Goal: Register for event/course

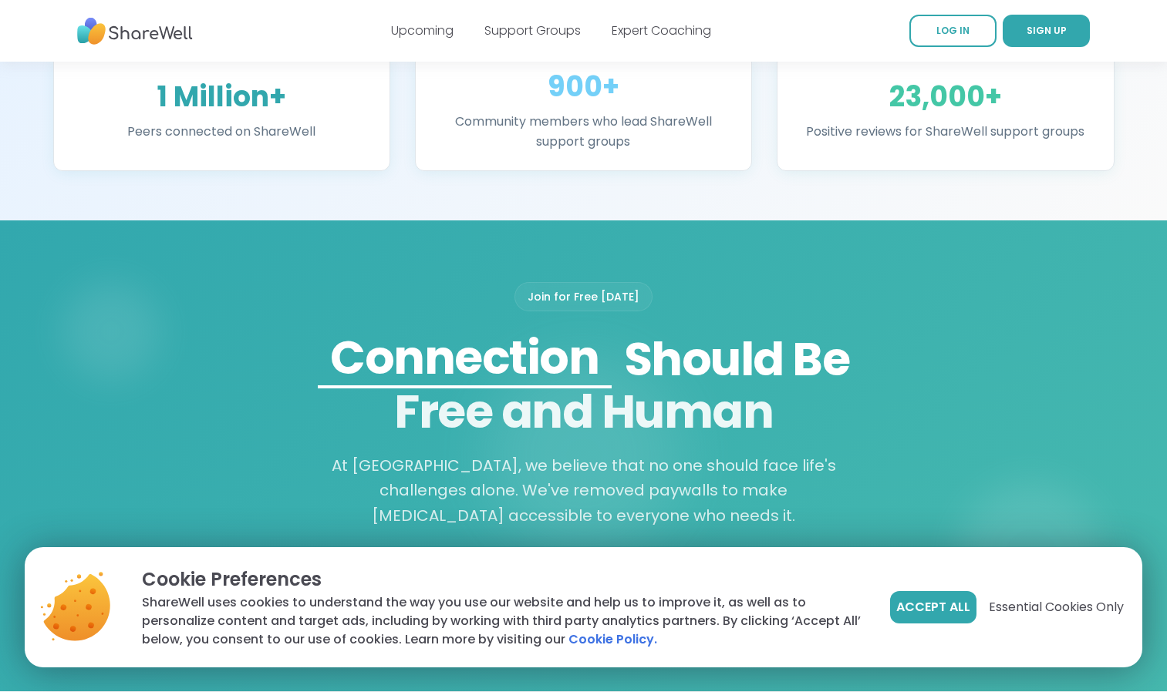
scroll to position [1029, 0]
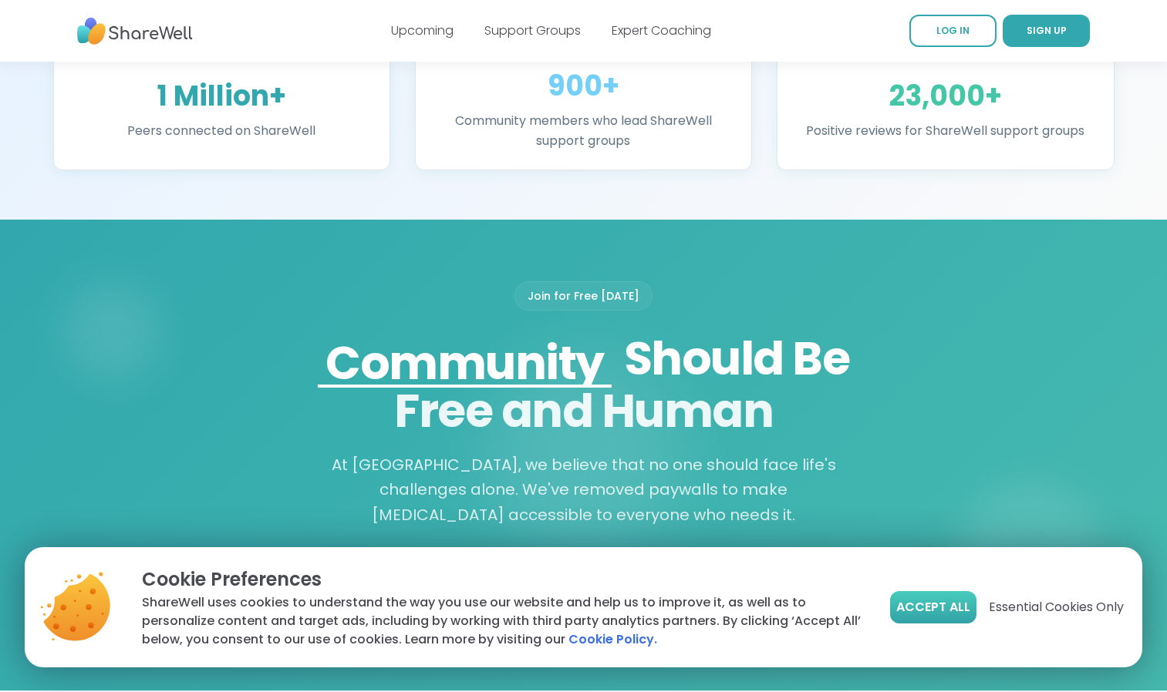
click at [930, 597] on button "Accept All" at bounding box center [933, 607] width 86 height 32
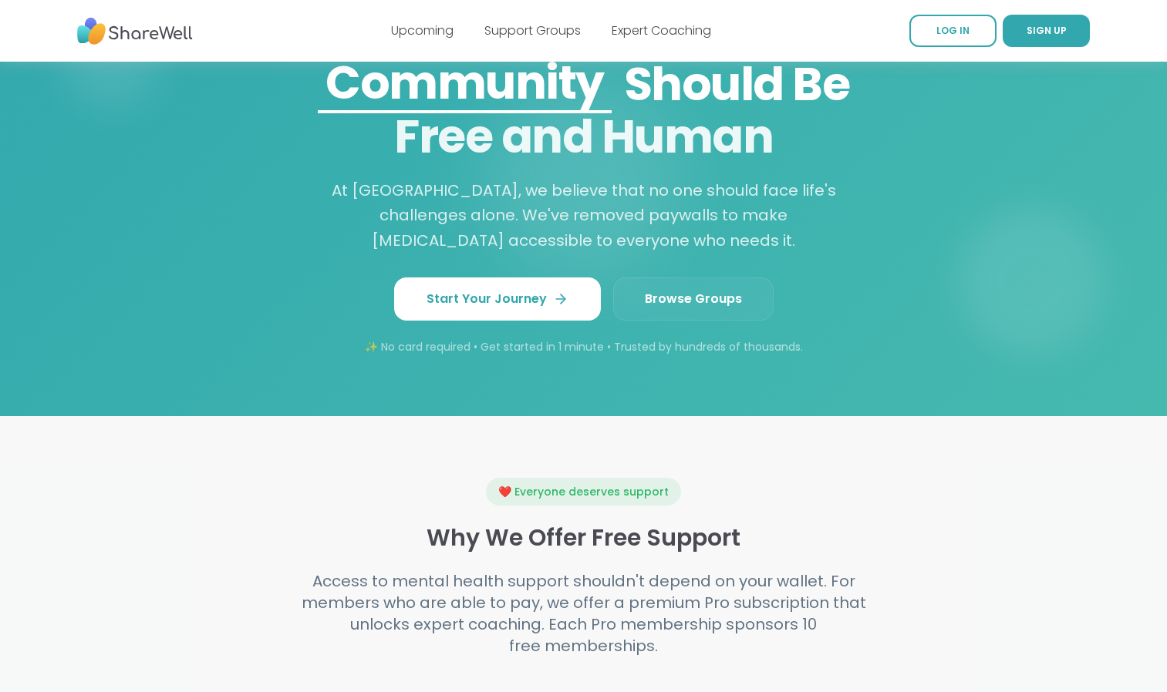
scroll to position [1305, 0]
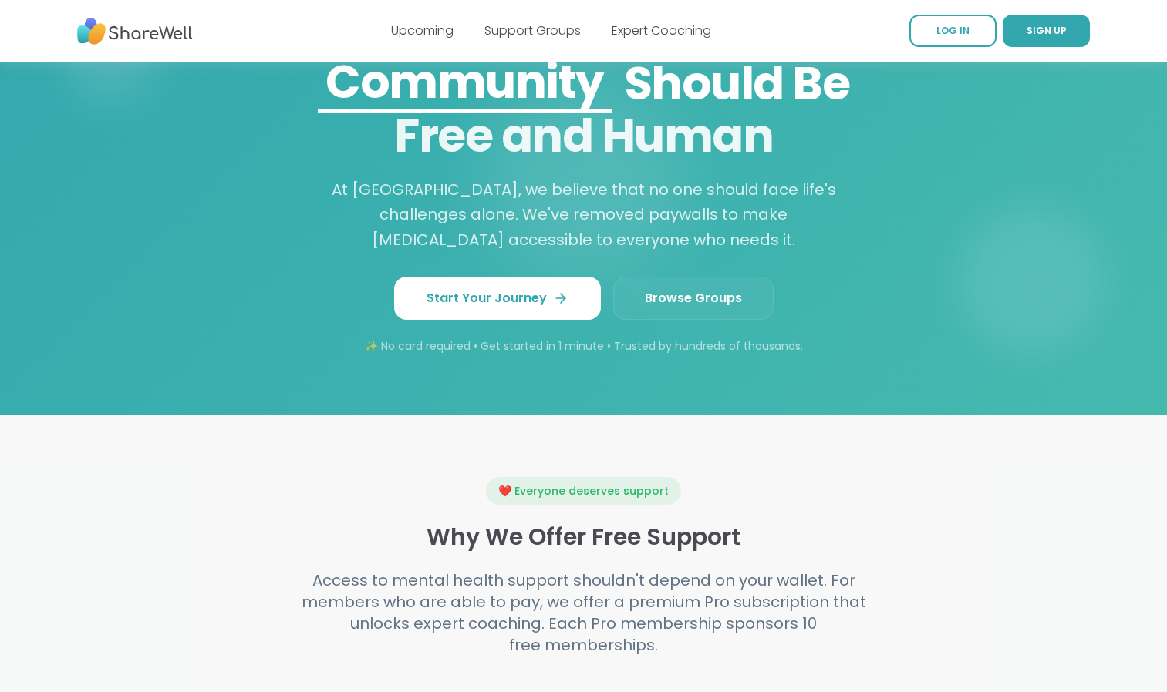
click at [674, 297] on link "Browse Groups" at bounding box center [693, 298] width 160 height 43
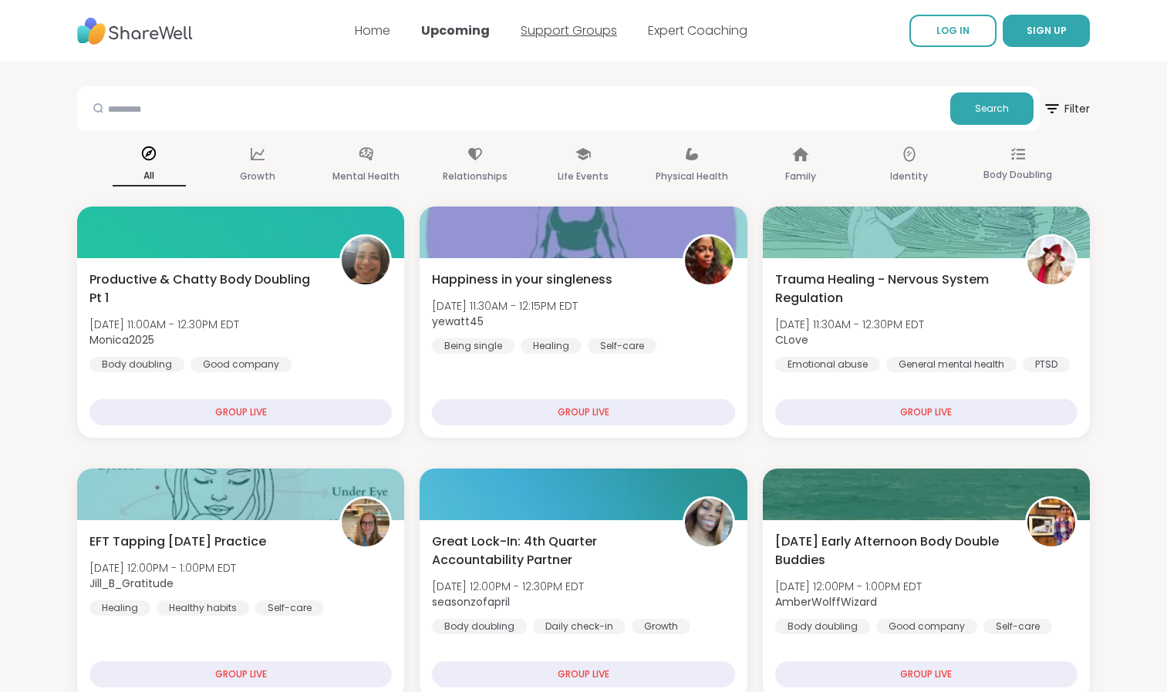
click at [577, 23] on link "Support Groups" at bounding box center [568, 31] width 96 height 18
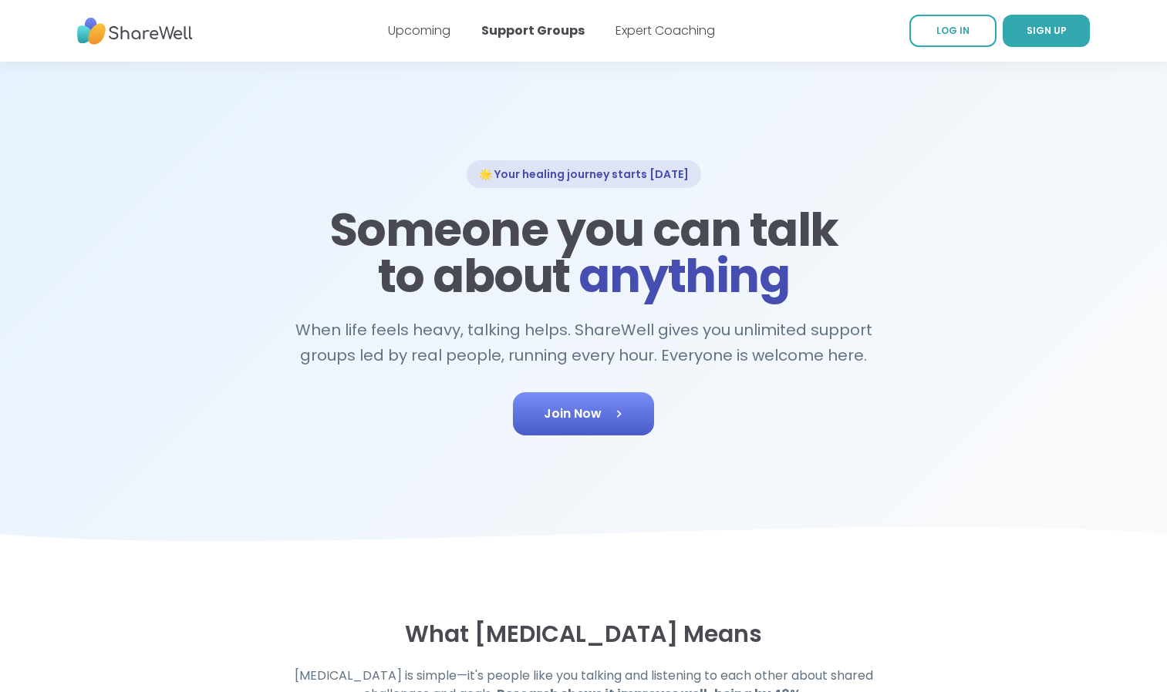
click at [599, 421] on link "Join Now" at bounding box center [583, 413] width 141 height 43
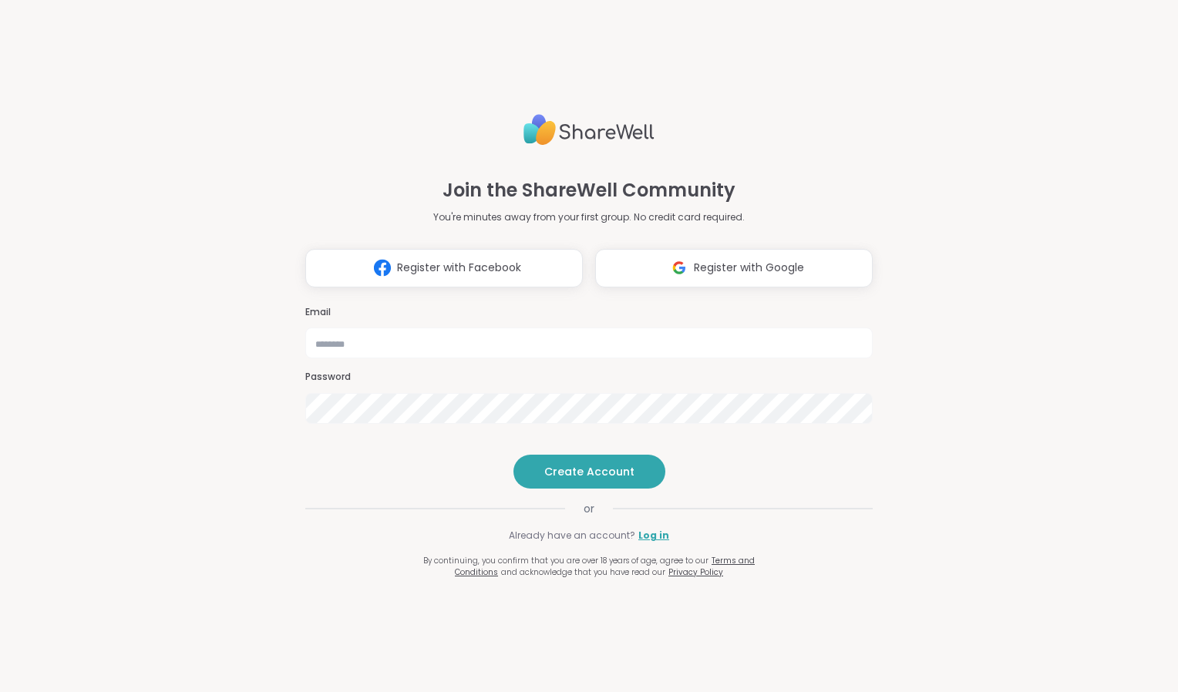
click at [631, 264] on div "Join the ShareWell Community You're minutes away from your first group. No cred…" at bounding box center [588, 337] width 567 height 483
click at [637, 251] on button "Register with Google" at bounding box center [734, 268] width 278 height 39
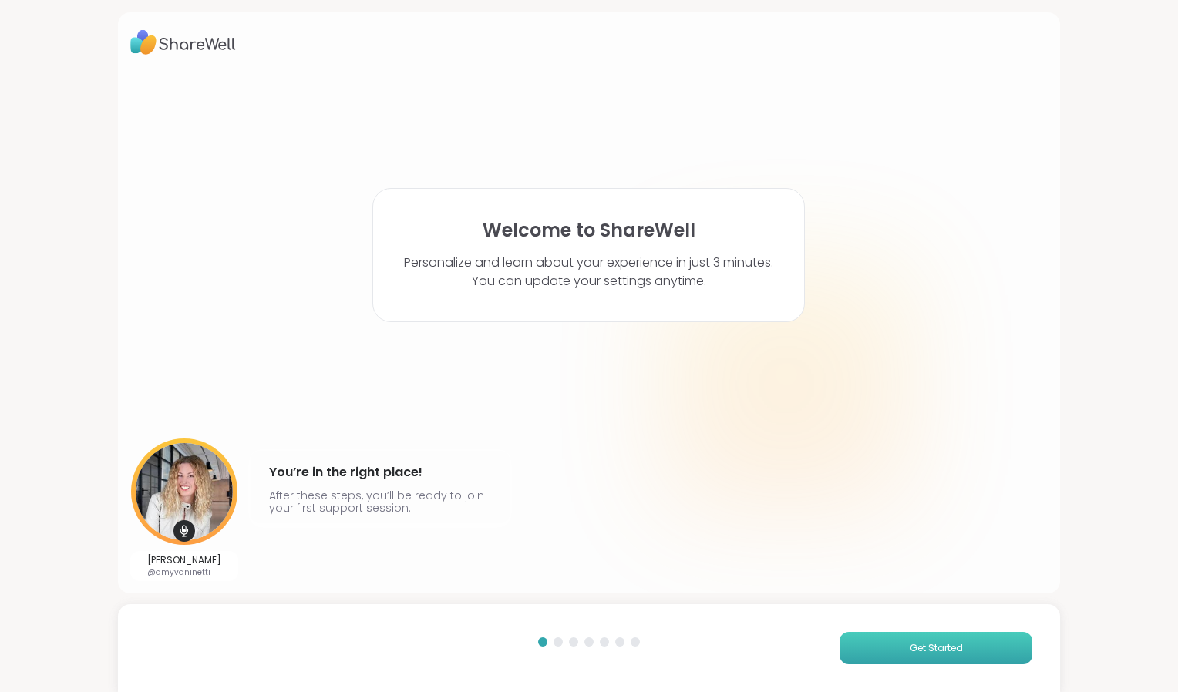
click at [925, 638] on button "Get Started" at bounding box center [936, 648] width 193 height 32
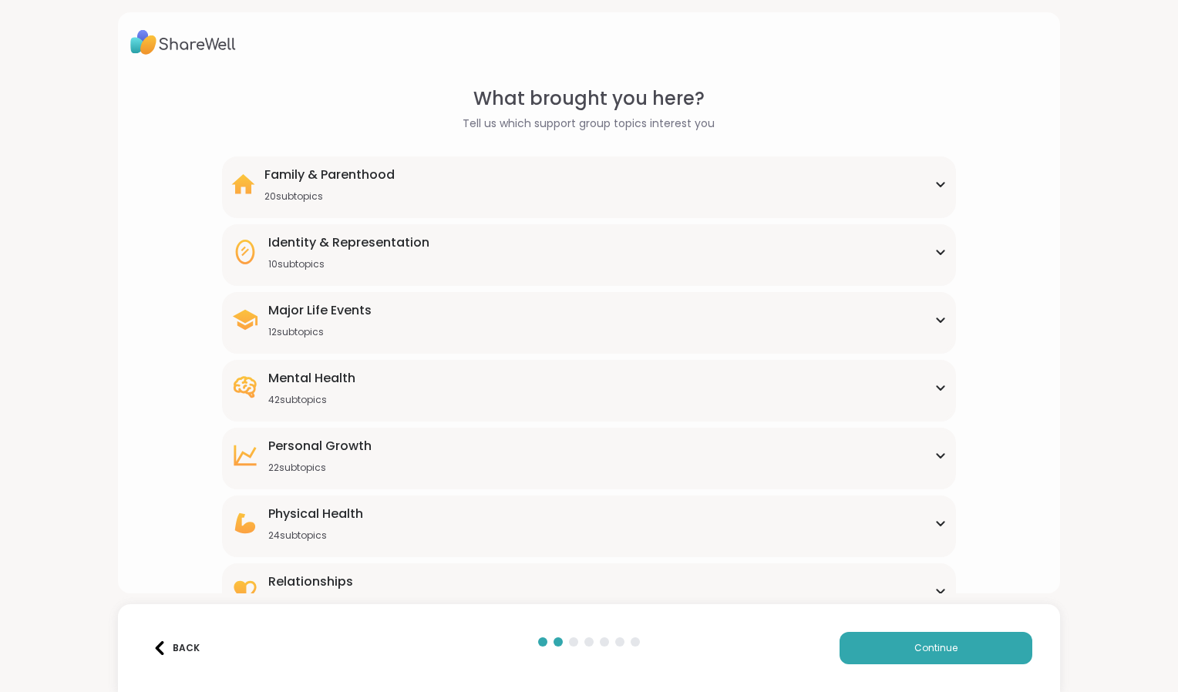
click at [429, 377] on div "Mental Health 42 subtopics" at bounding box center [588, 387] width 715 height 37
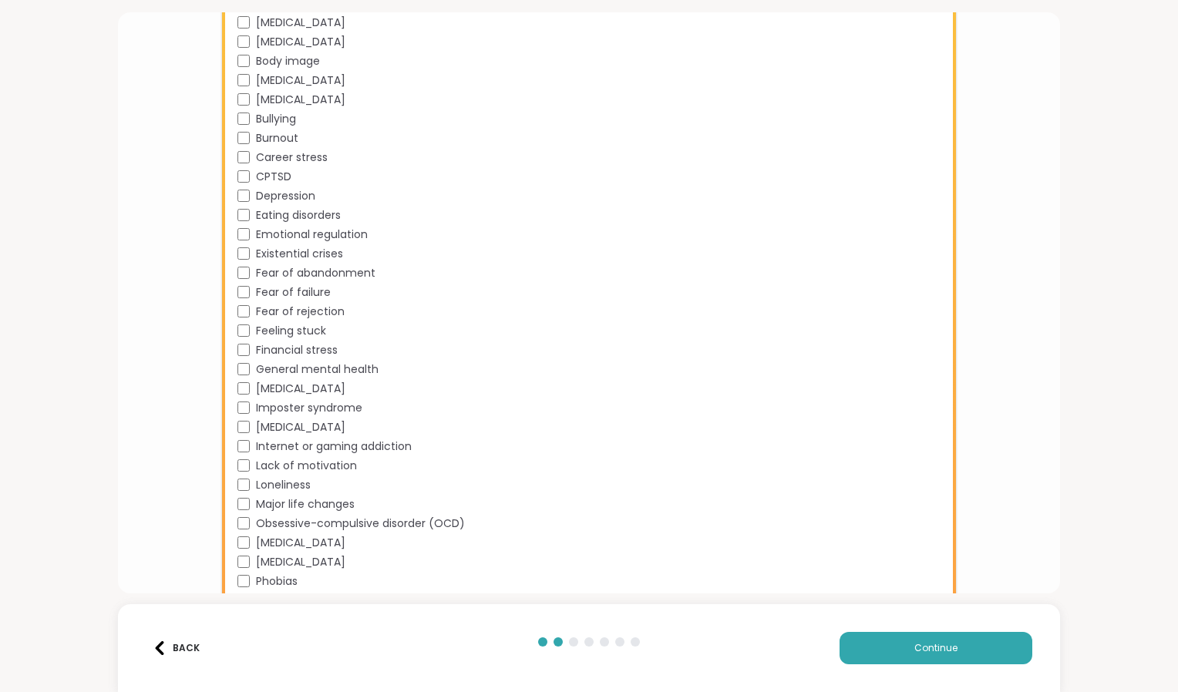
scroll to position [803, 0]
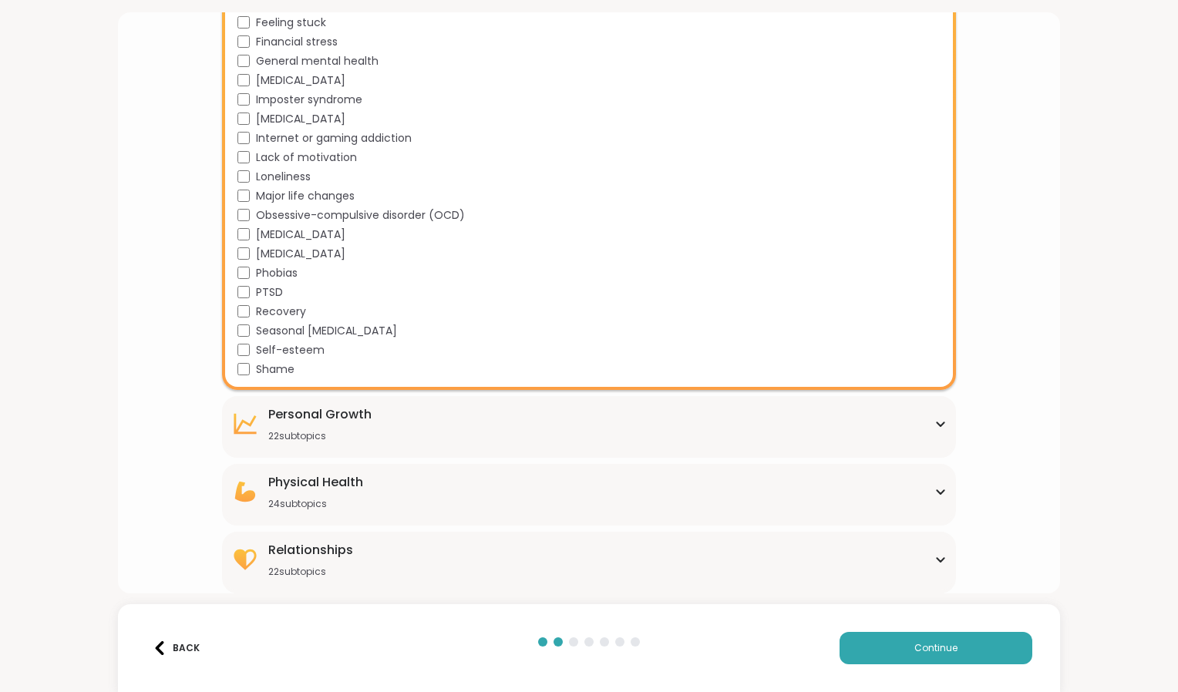
click at [598, 558] on div "Relationships 22 subtopics" at bounding box center [588, 559] width 715 height 37
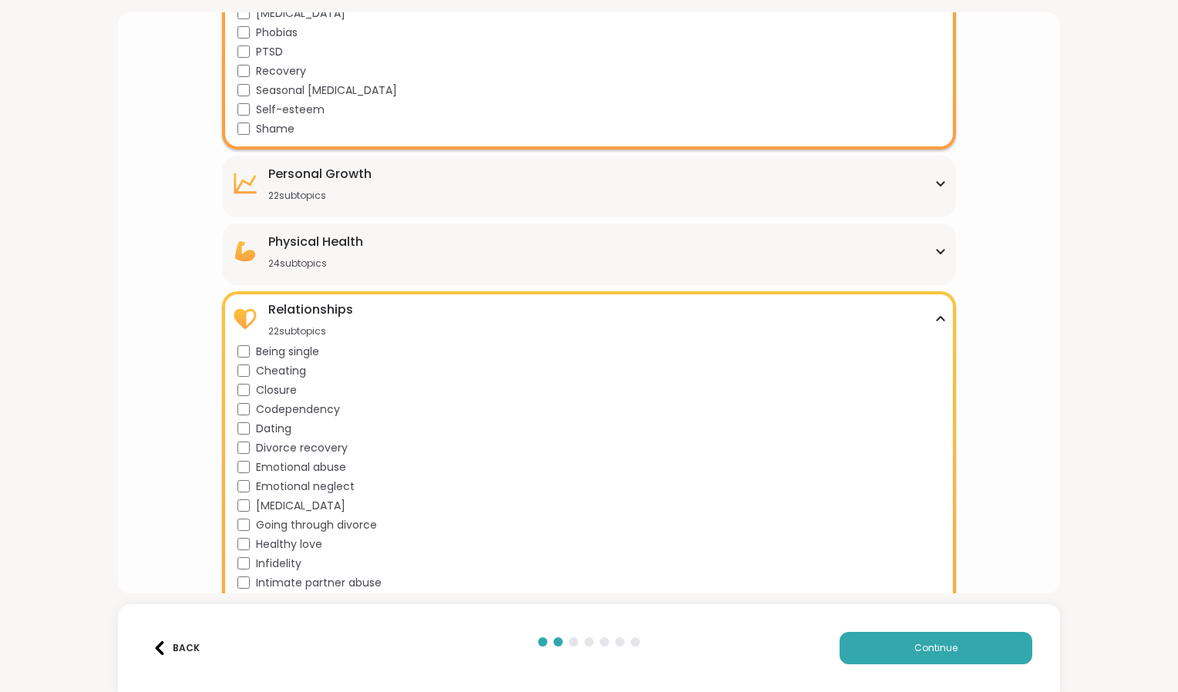
scroll to position [1224, 0]
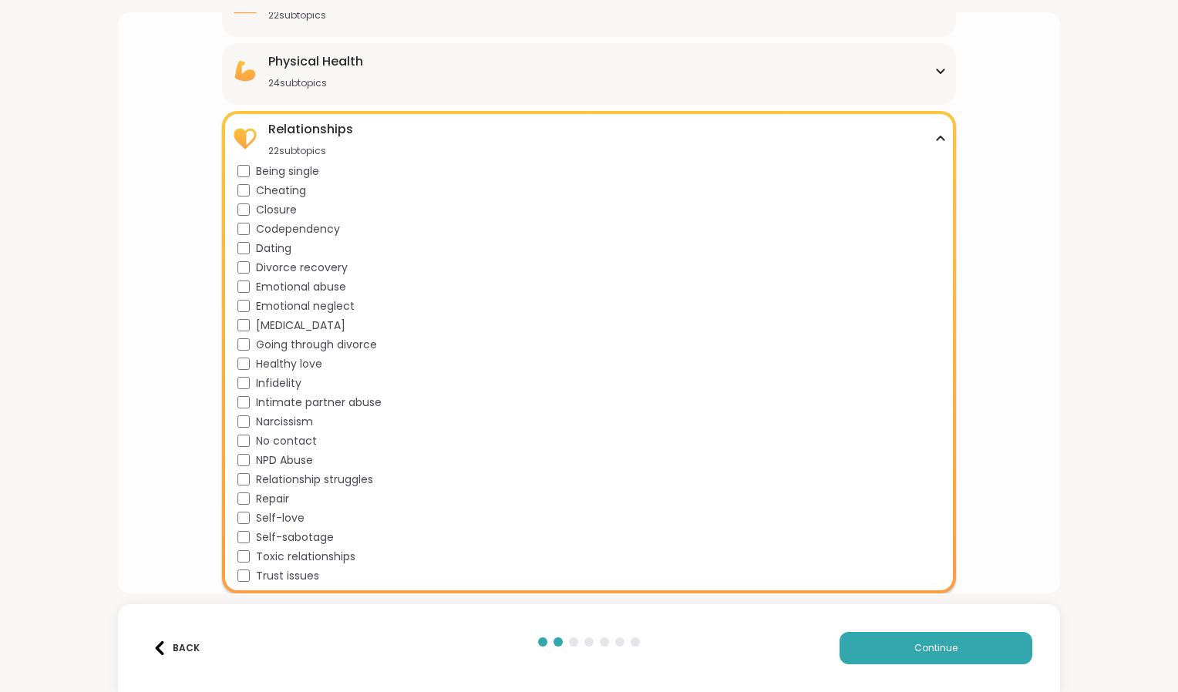
click at [246, 237] on div "Being single Cheating Closure Codependency Dating Divorce recovery Emotional ab…" at bounding box center [591, 373] width 709 height 421
click at [242, 429] on div "Narcissism" at bounding box center [591, 422] width 709 height 16
click at [854, 633] on button "Continue" at bounding box center [936, 648] width 193 height 32
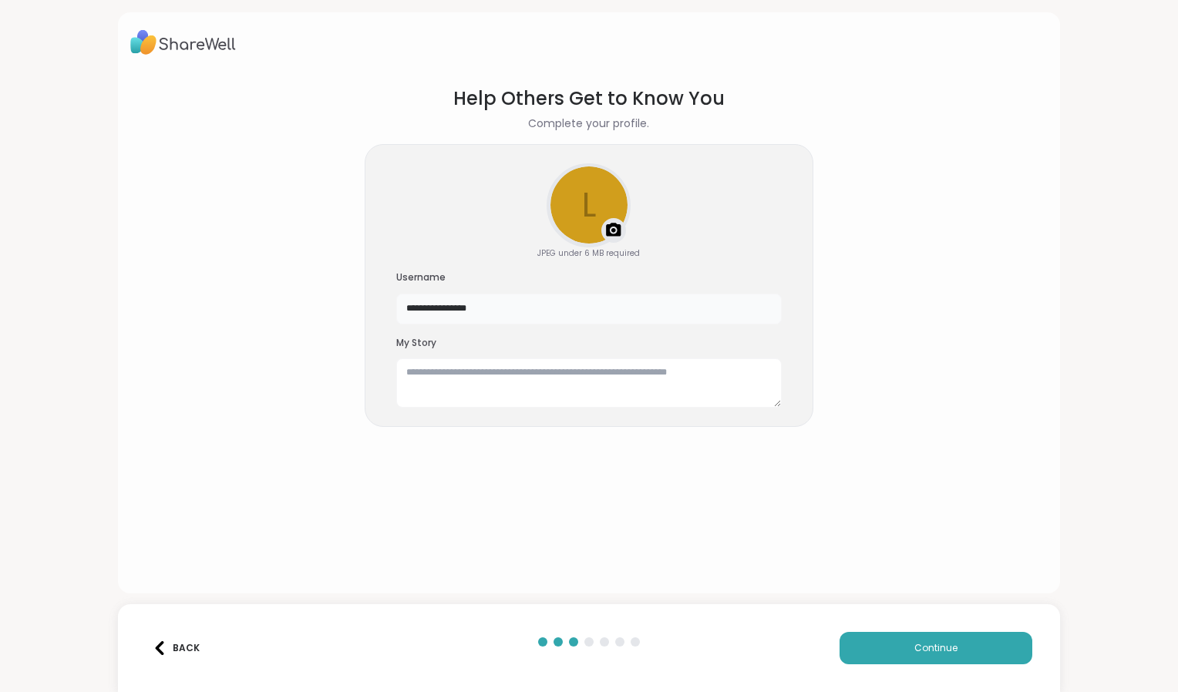
click at [489, 318] on input "**********" at bounding box center [589, 309] width 386 height 31
